Goal: Check status: Check status

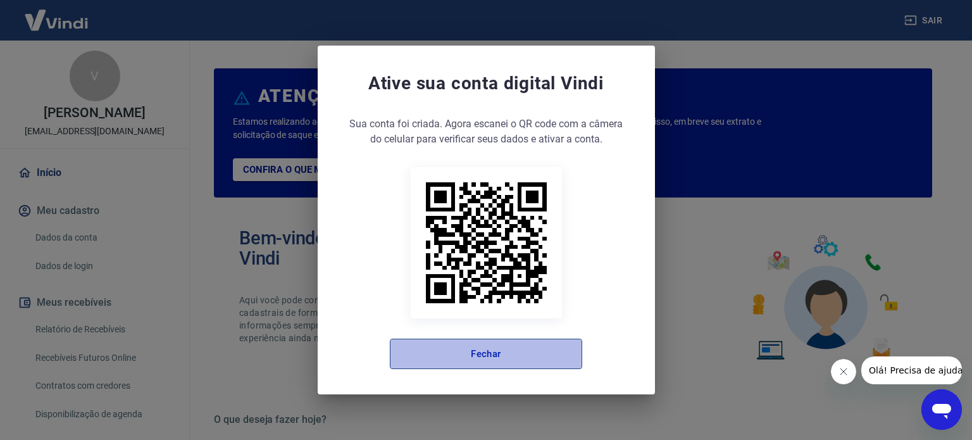
click at [486, 363] on button "Fechar" at bounding box center [486, 354] width 192 height 30
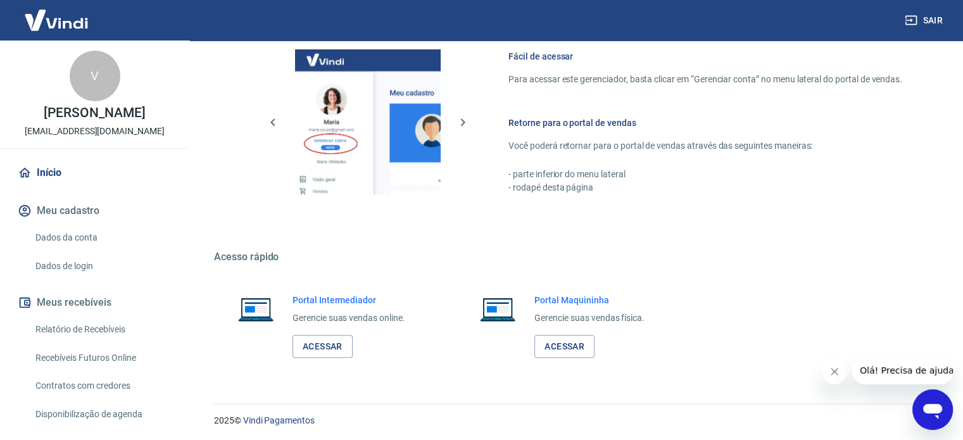
scroll to position [691, 0]
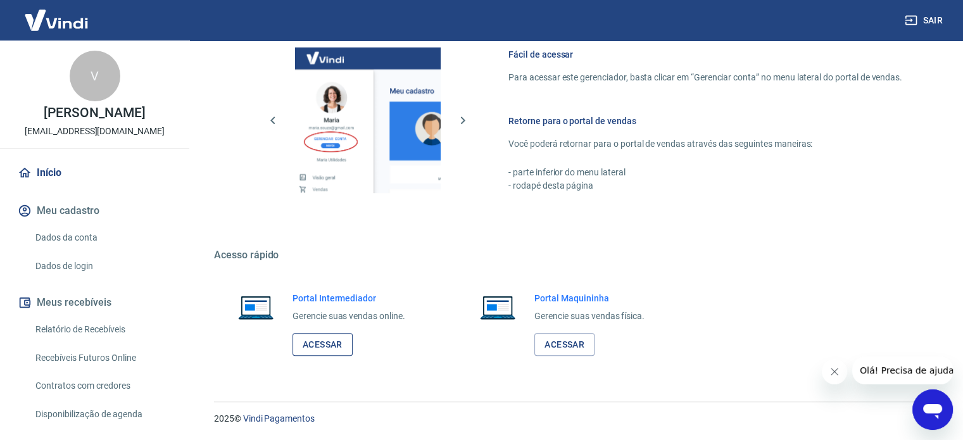
click at [340, 349] on link "Acessar" at bounding box center [322, 344] width 60 height 23
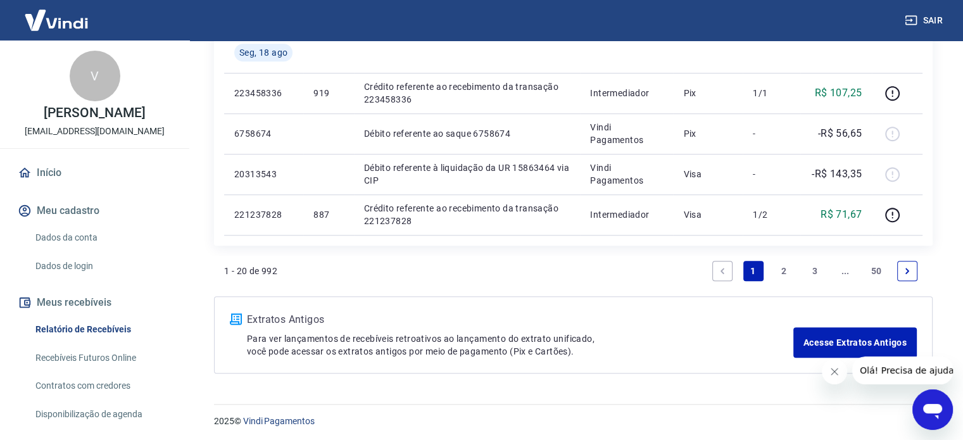
scroll to position [1039, 0]
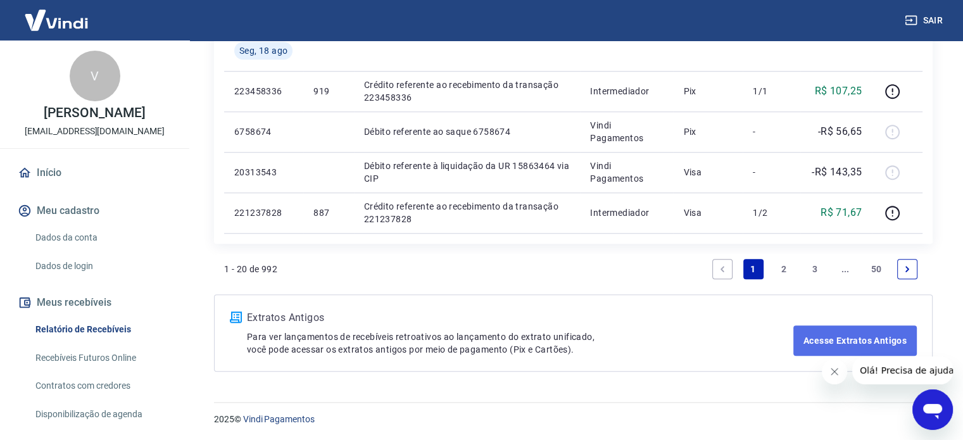
click at [855, 338] on link "Acesse Extratos Antigos" at bounding box center [854, 340] width 123 height 30
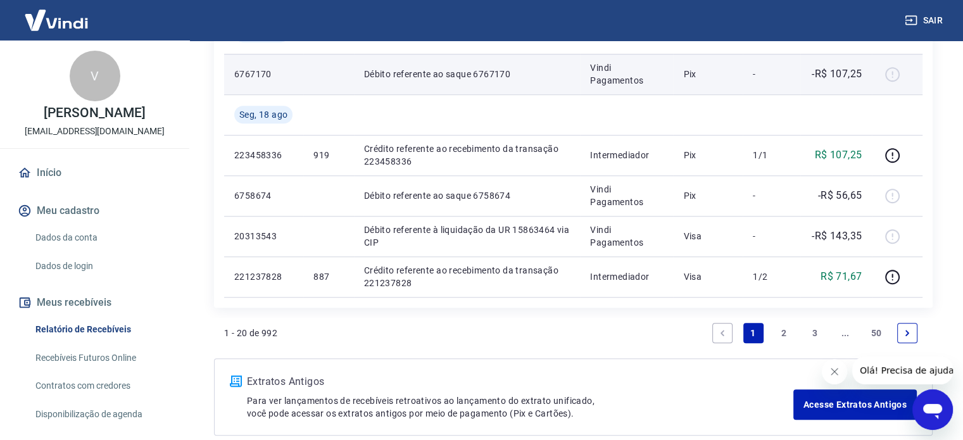
scroll to position [1013, 0]
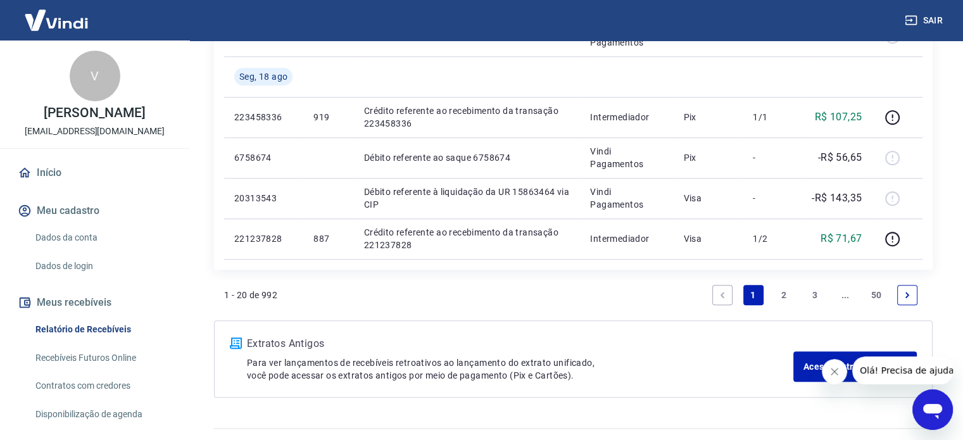
click at [782, 296] on link "2" at bounding box center [784, 295] width 20 height 20
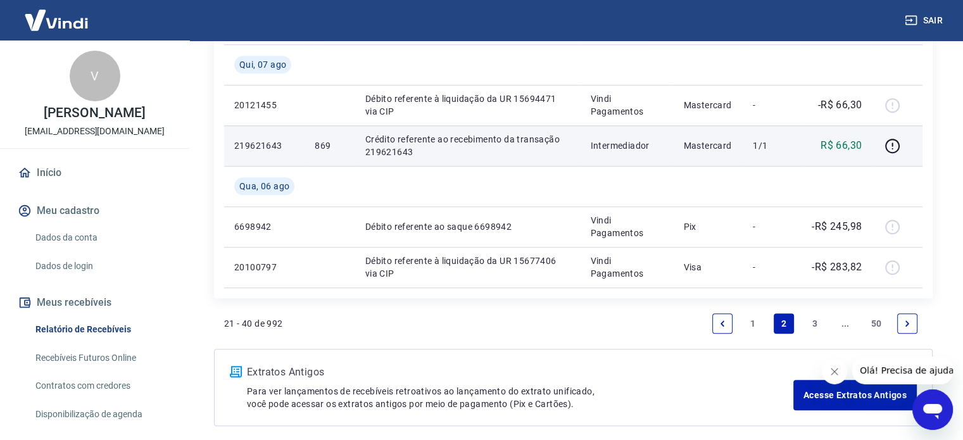
scroll to position [1076, 0]
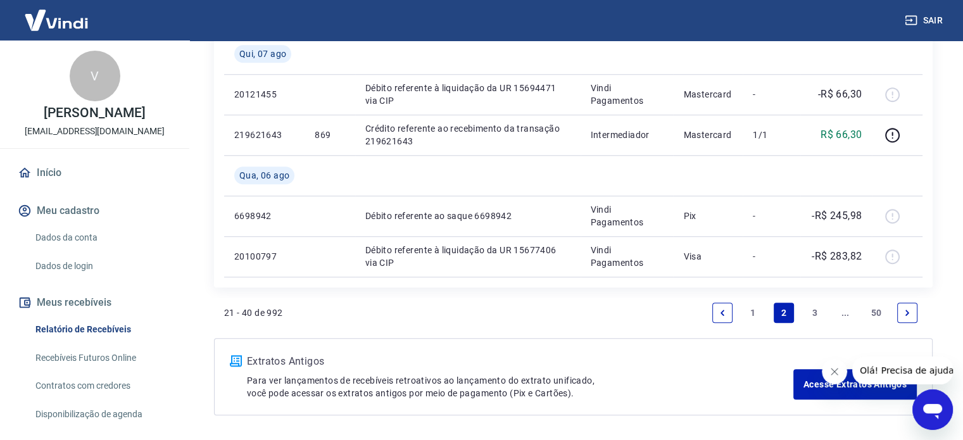
click at [808, 313] on link "3" at bounding box center [815, 313] width 20 height 20
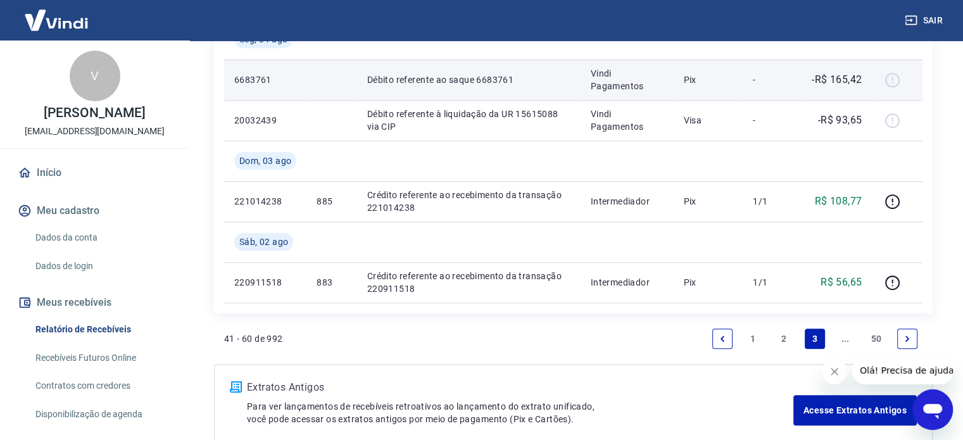
scroll to position [1013, 0]
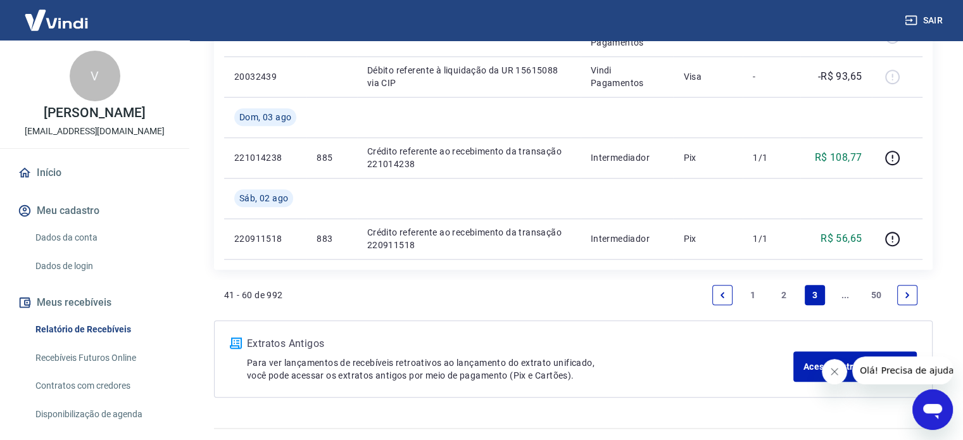
click at [841, 294] on link "..." at bounding box center [845, 295] width 20 height 20
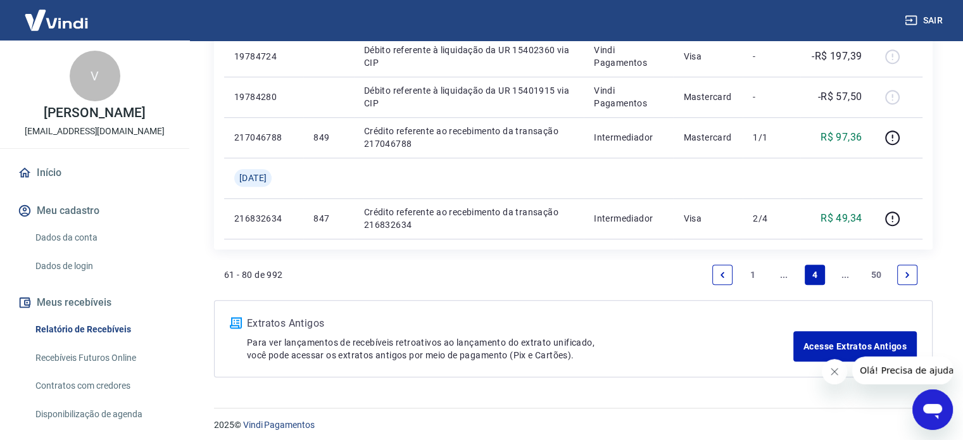
scroll to position [1201, 0]
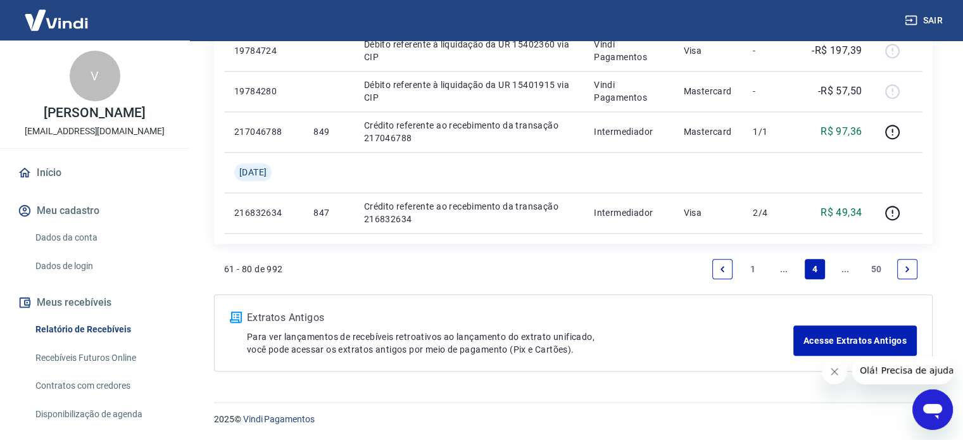
click at [839, 267] on link "..." at bounding box center [845, 269] width 20 height 20
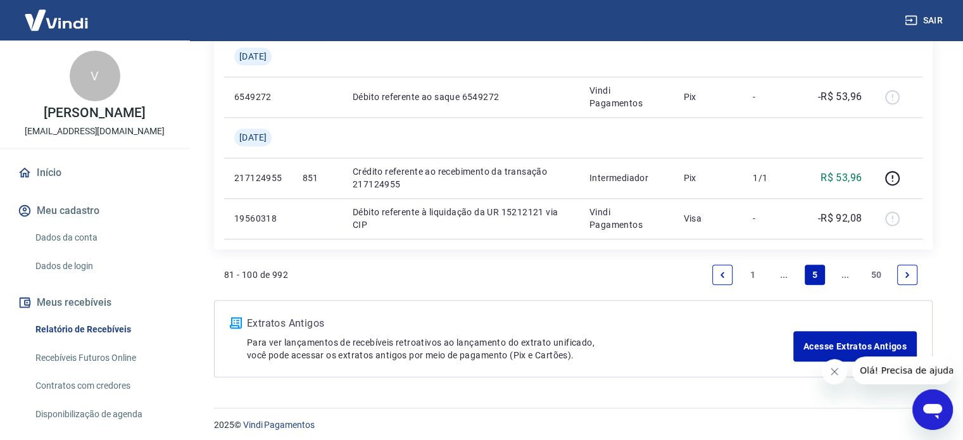
scroll to position [1160, 0]
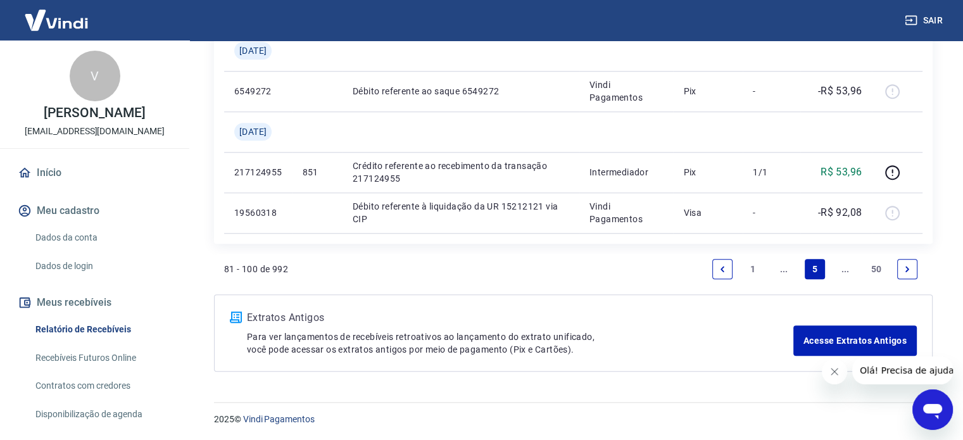
click at [835, 270] on link "..." at bounding box center [845, 269] width 20 height 20
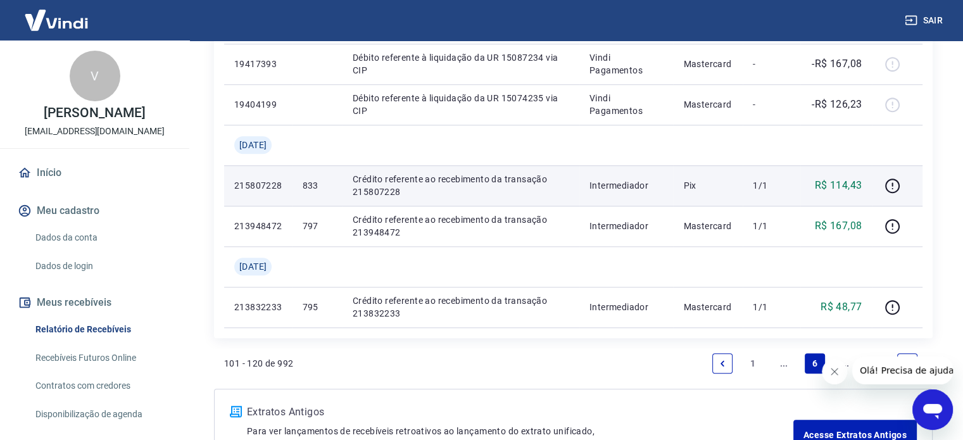
scroll to position [1140, 0]
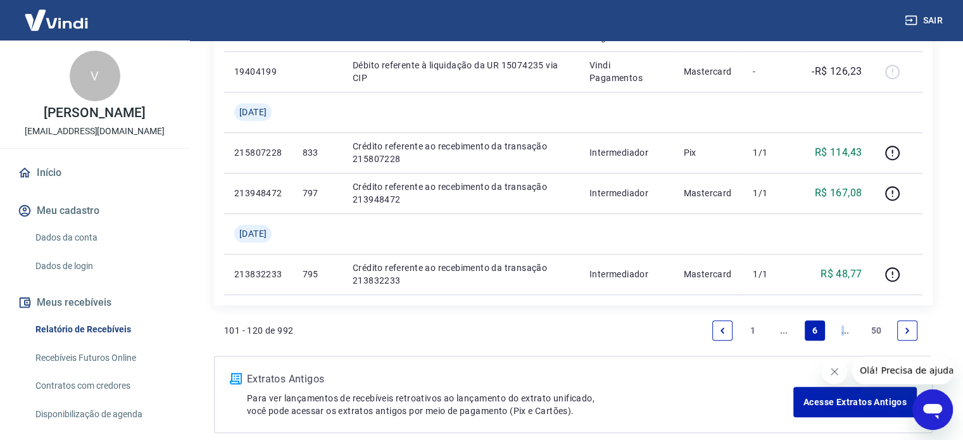
click at [841, 330] on link "..." at bounding box center [845, 330] width 20 height 20
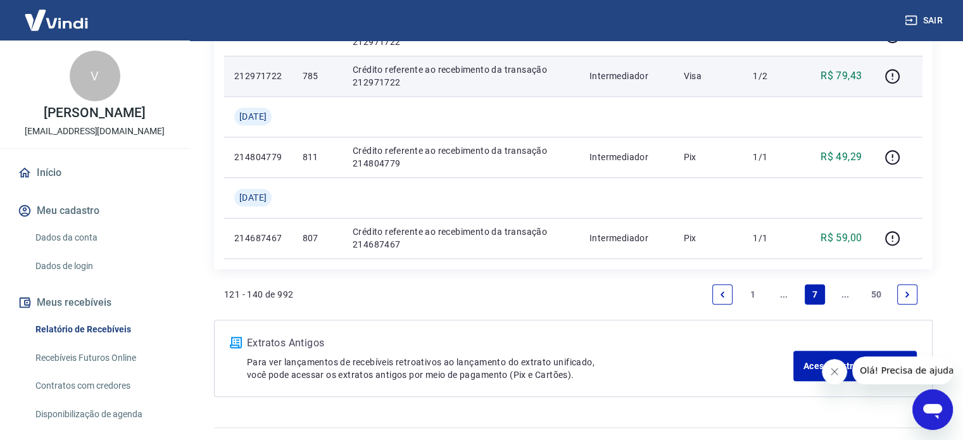
scroll to position [1140, 0]
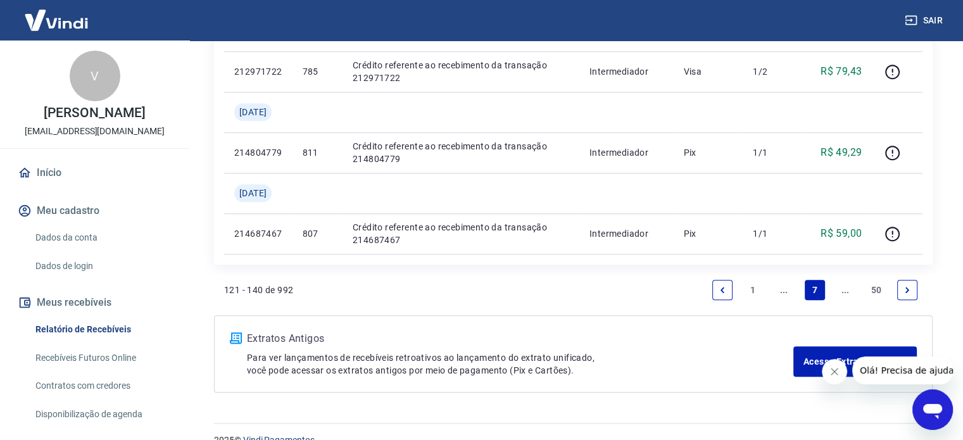
click at [848, 291] on link "..." at bounding box center [845, 290] width 20 height 20
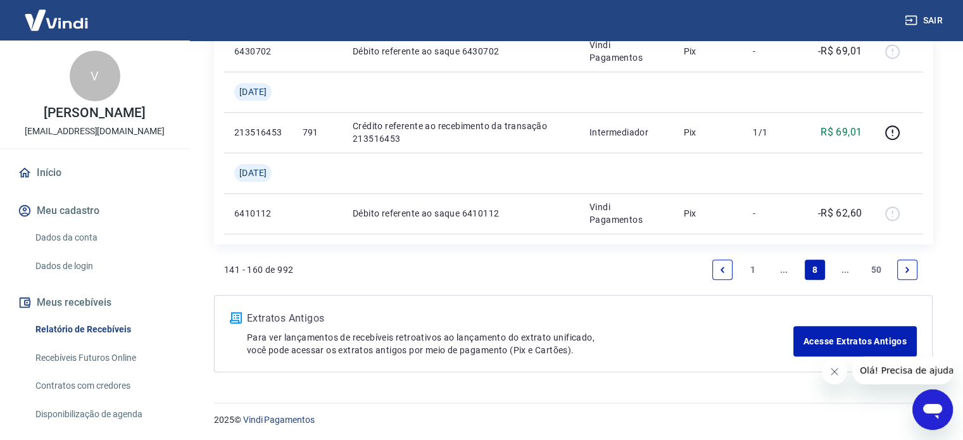
scroll to position [1160, 0]
click at [843, 272] on link "..." at bounding box center [845, 269] width 20 height 20
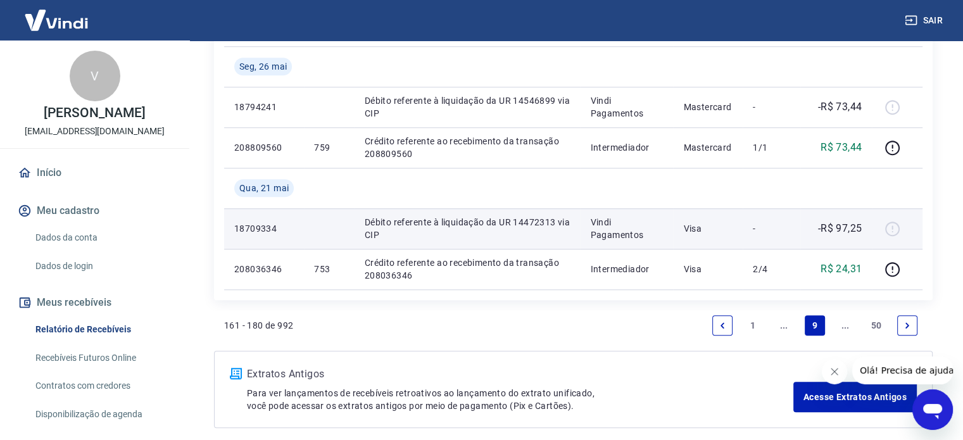
scroll to position [1140, 0]
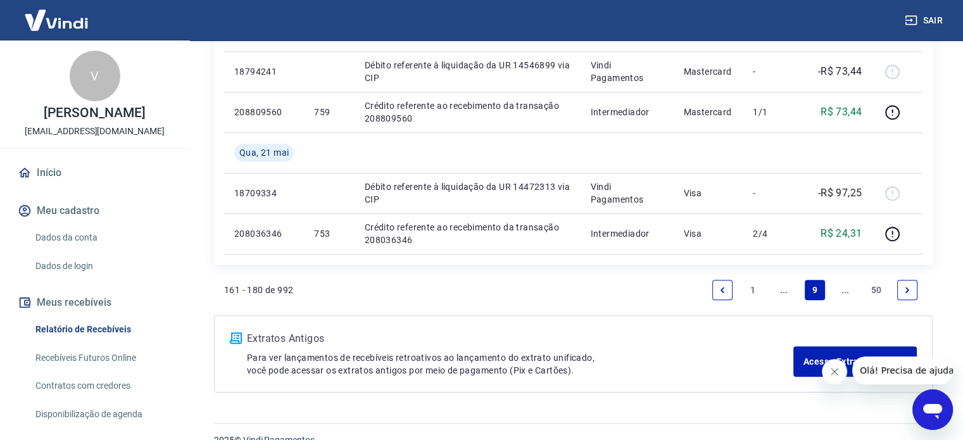
click at [844, 288] on link "..." at bounding box center [845, 290] width 20 height 20
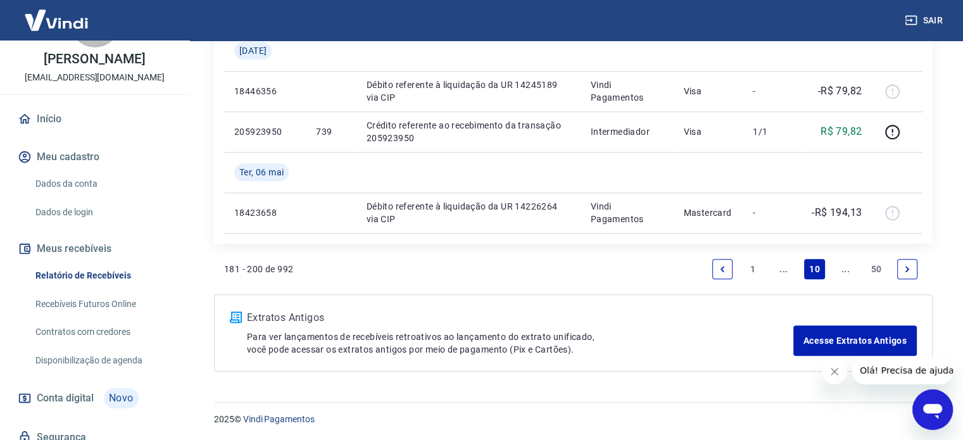
scroll to position [53, 0]
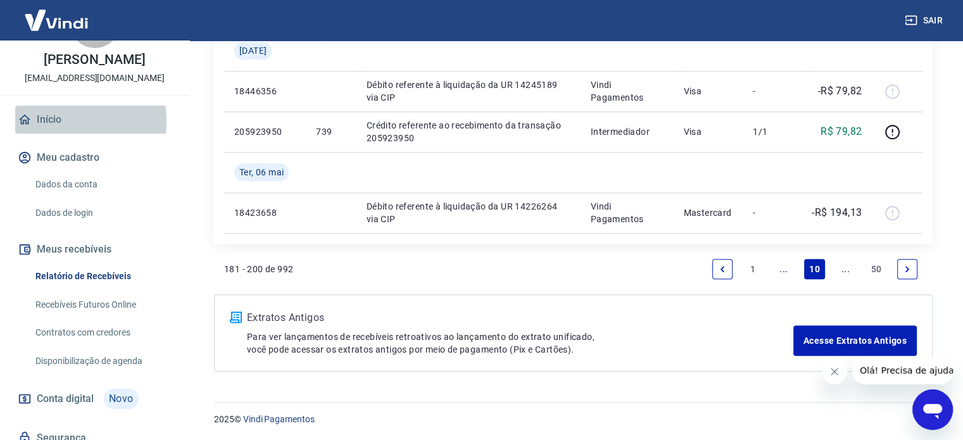
click at [40, 134] on link "Início" at bounding box center [94, 120] width 159 height 28
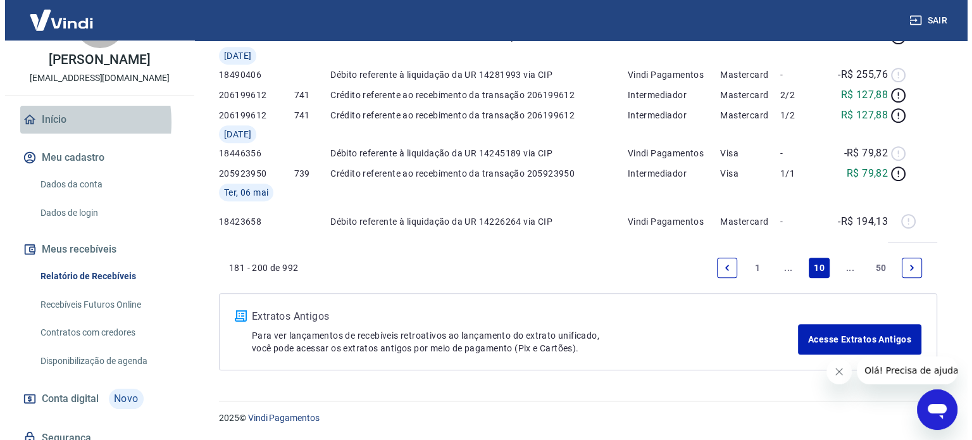
scroll to position [689, 0]
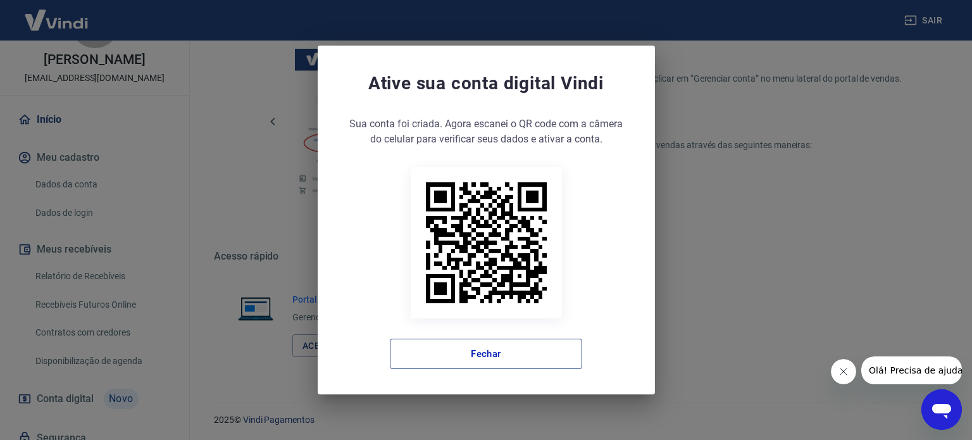
click at [487, 361] on button "Fechar" at bounding box center [486, 354] width 192 height 30
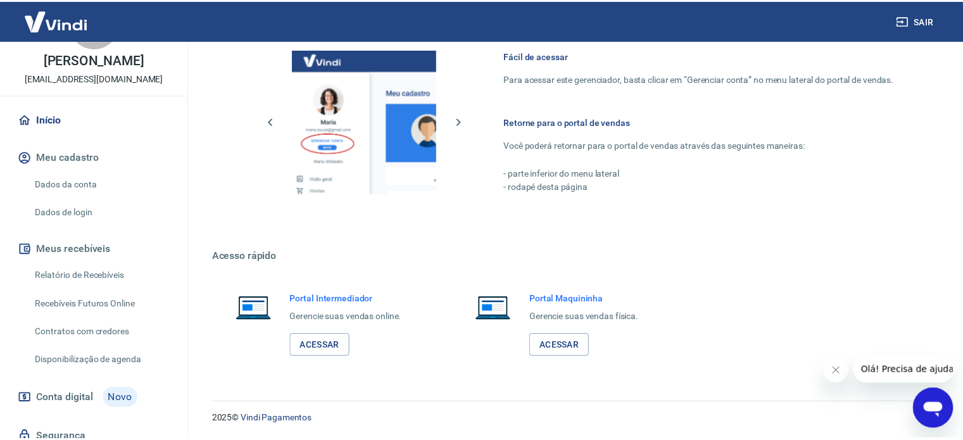
scroll to position [677, 0]
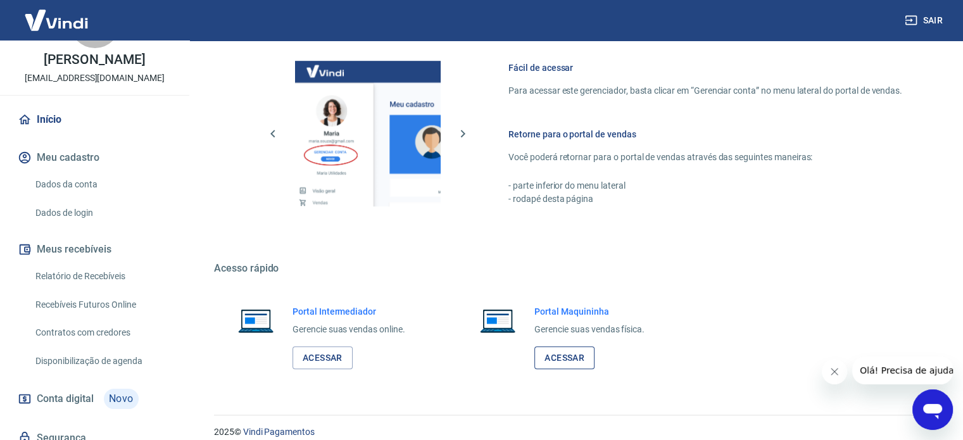
click at [580, 357] on link "Acessar" at bounding box center [564, 357] width 60 height 23
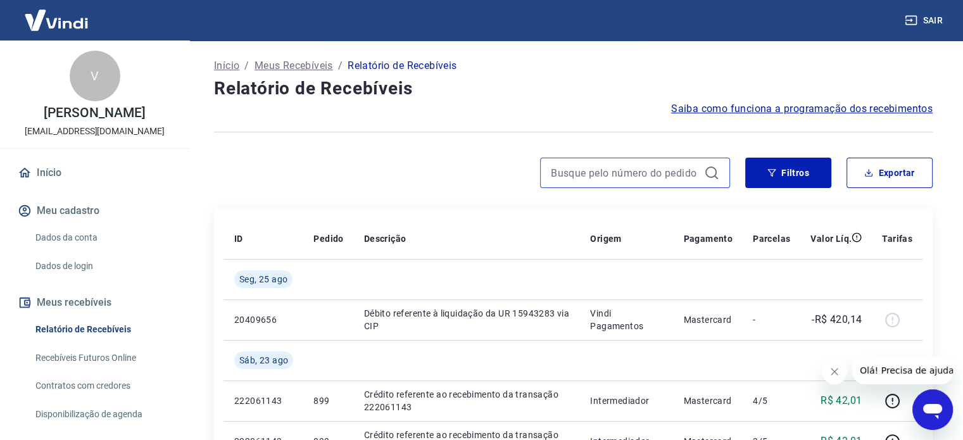
click at [696, 172] on input at bounding box center [625, 172] width 148 height 19
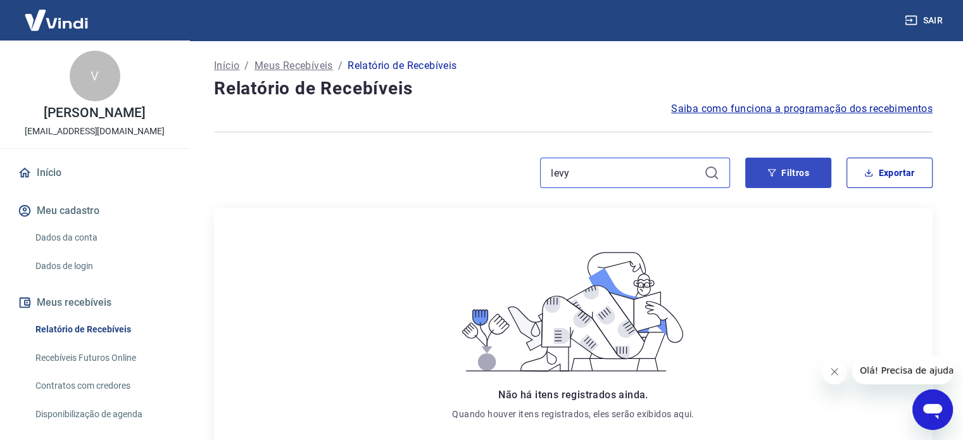
type input "levy"
click at [782, 165] on button "Filtros" at bounding box center [788, 173] width 86 height 30
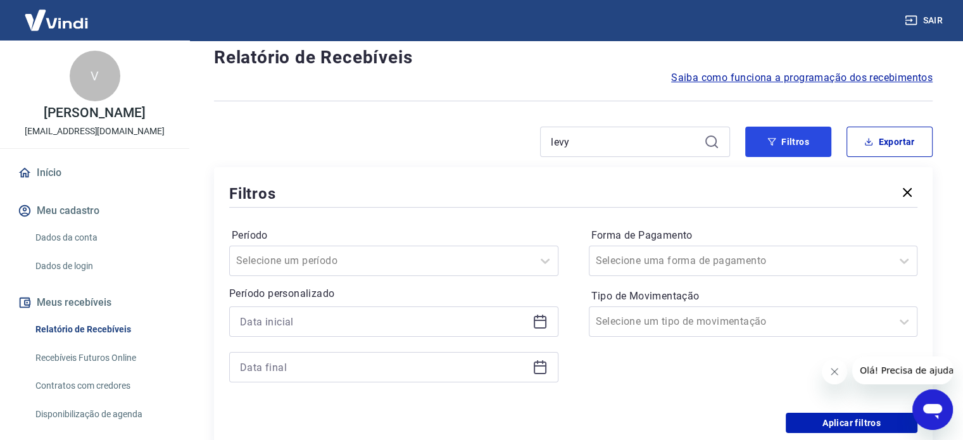
scroll to position [190, 0]
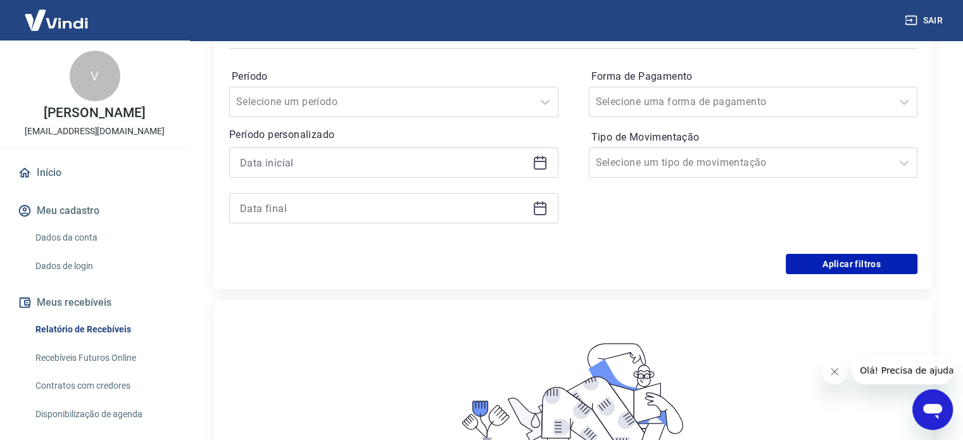
click at [537, 167] on icon at bounding box center [539, 162] width 15 height 15
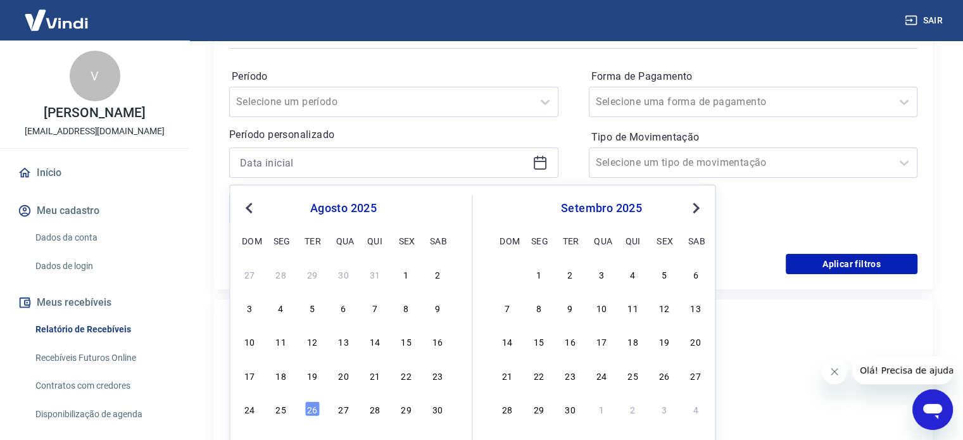
click at [250, 203] on span "Previous Month" at bounding box center [250, 207] width 0 height 15
click at [251, 276] on div "1" at bounding box center [249, 274] width 15 height 15
type input "01/06/2025"
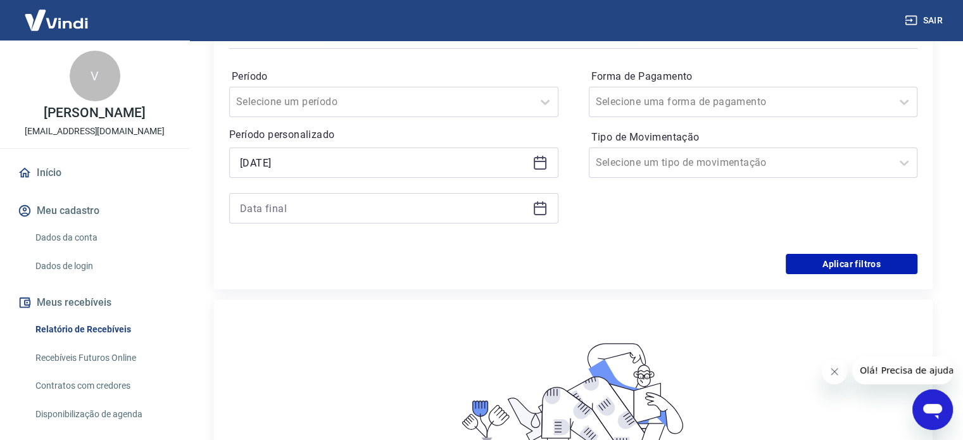
click at [543, 212] on icon at bounding box center [539, 208] width 15 height 15
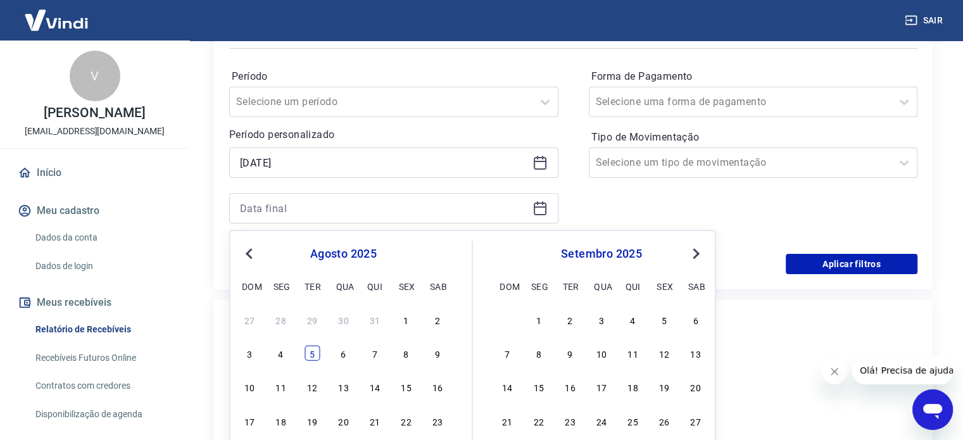
click at [316, 351] on div "5" at bounding box center [312, 353] width 15 height 15
type input "05/08/2025"
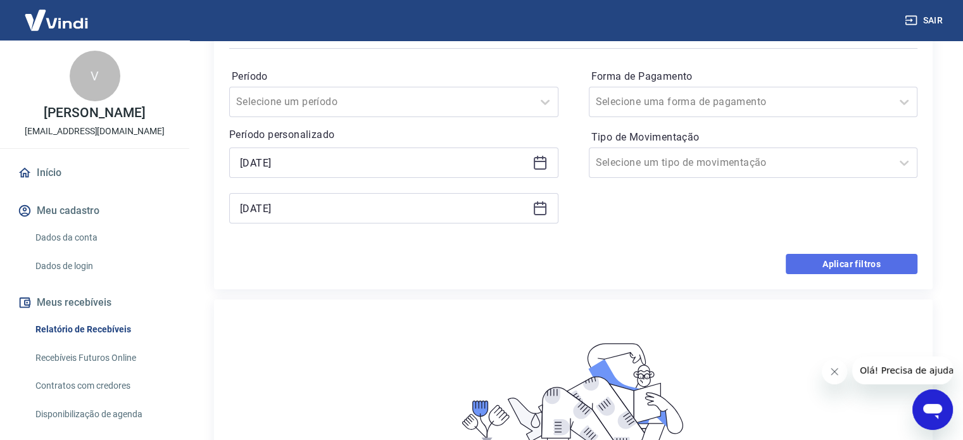
click at [856, 268] on button "Aplicar filtros" at bounding box center [852, 264] width 132 height 20
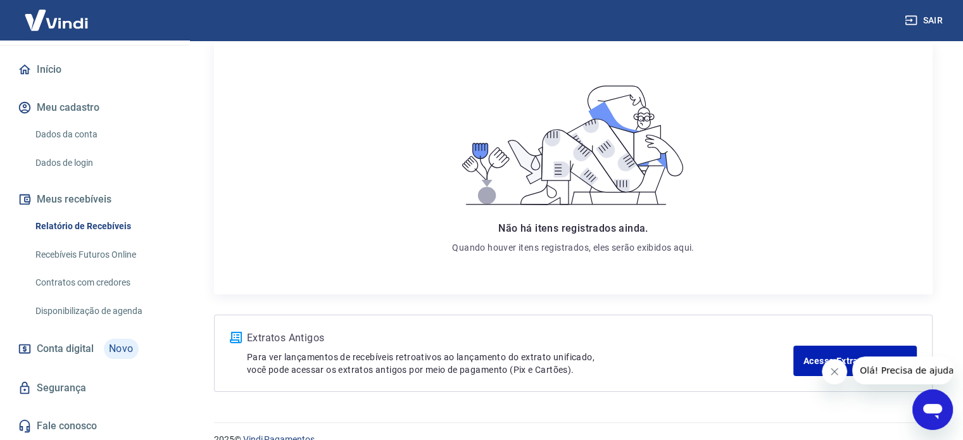
scroll to position [188, 0]
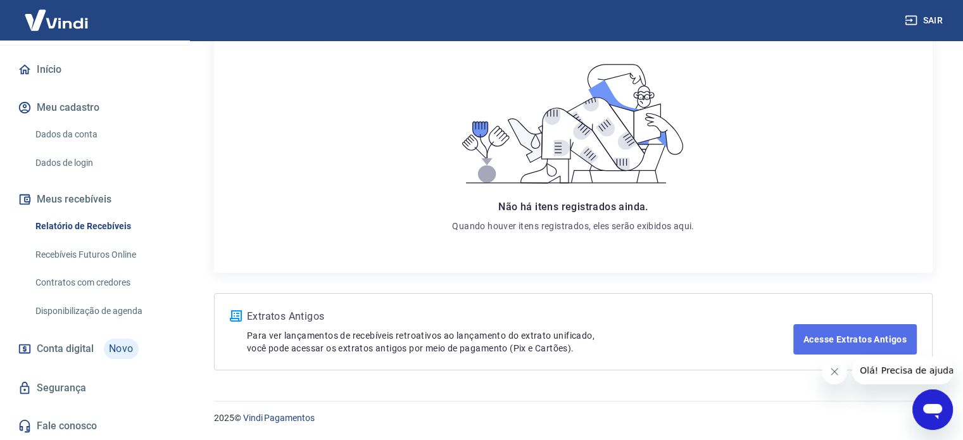
click at [839, 341] on link "Acesse Extratos Antigos" at bounding box center [854, 339] width 123 height 30
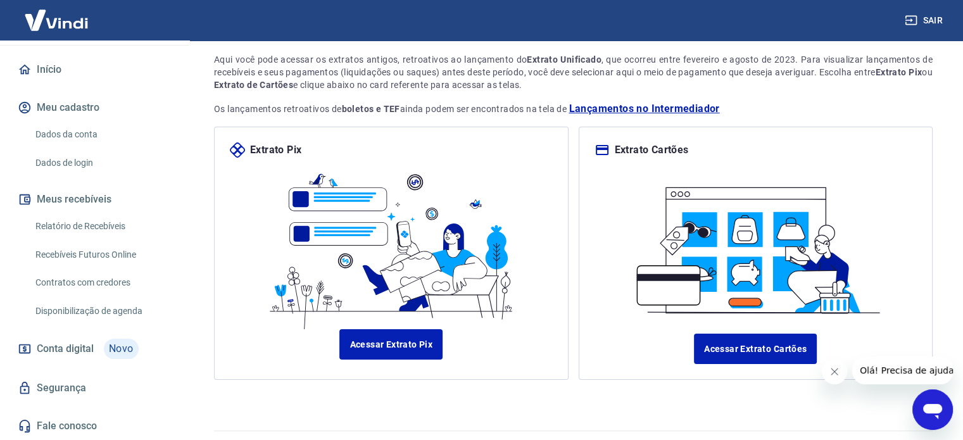
scroll to position [109, 0]
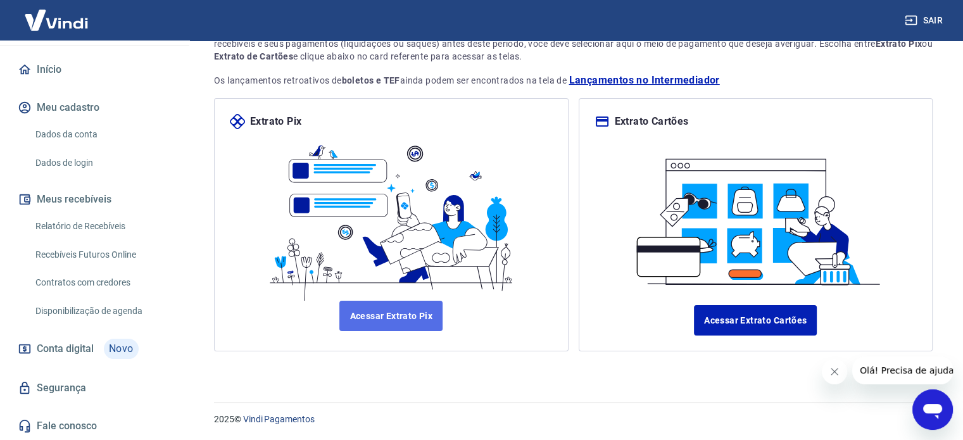
click at [409, 310] on link "Acessar Extrato Pix" at bounding box center [390, 316] width 103 height 30
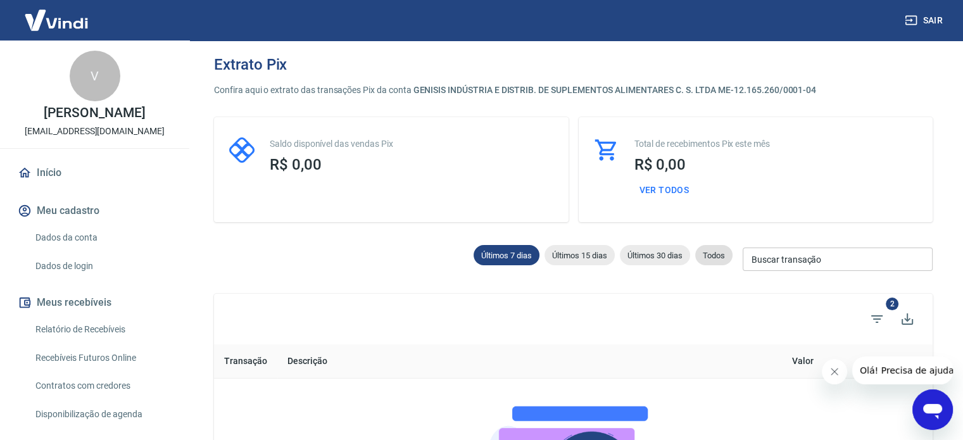
click at [707, 253] on span "Todos" at bounding box center [713, 255] width 37 height 9
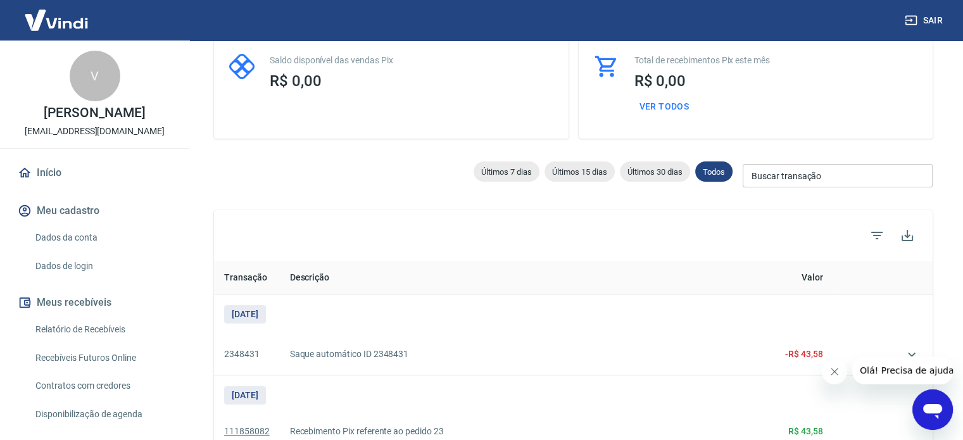
scroll to position [63, 0]
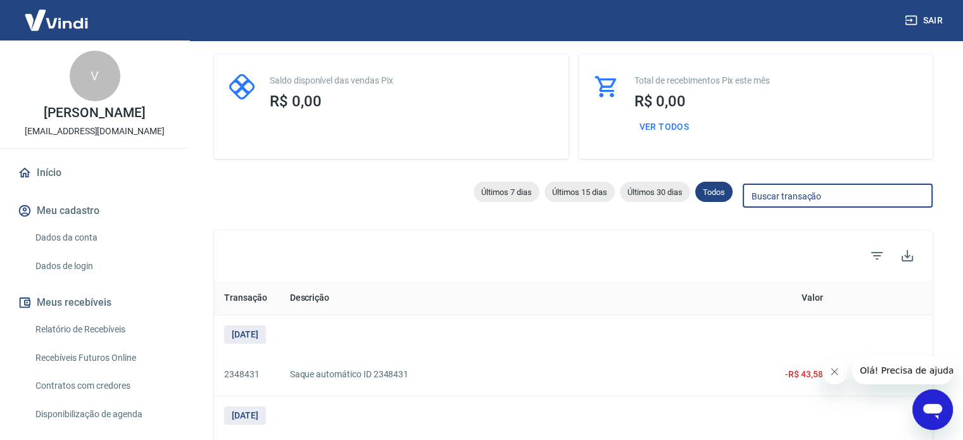
click at [799, 202] on input "Buscar transação" at bounding box center [838, 195] width 190 height 23
type input "51,60"
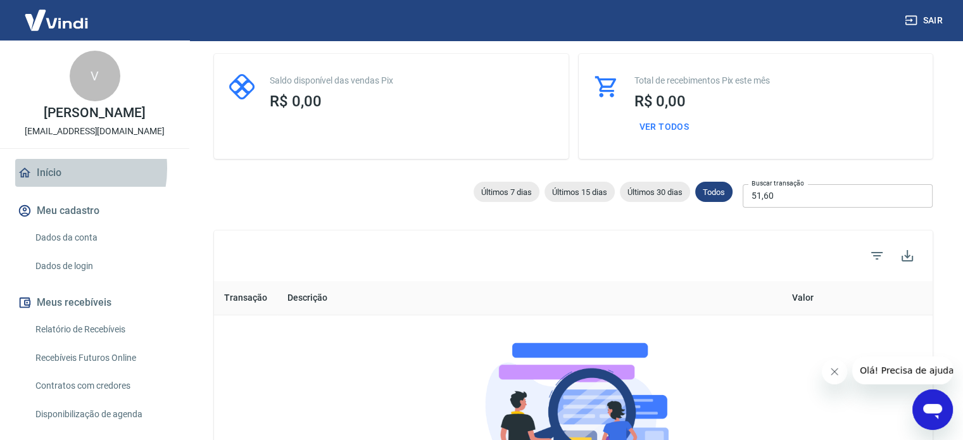
click at [58, 182] on link "Início" at bounding box center [94, 173] width 159 height 28
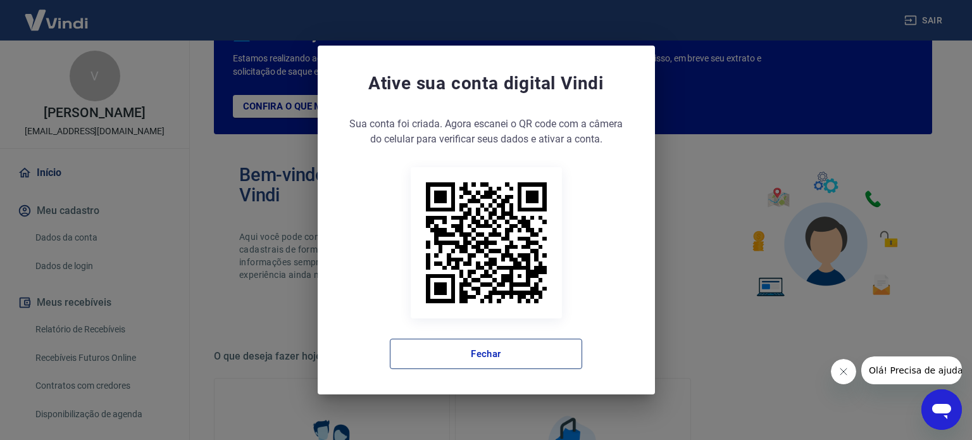
click at [513, 353] on button "Fechar" at bounding box center [486, 354] width 192 height 30
